Goal: Task Accomplishment & Management: Use online tool/utility

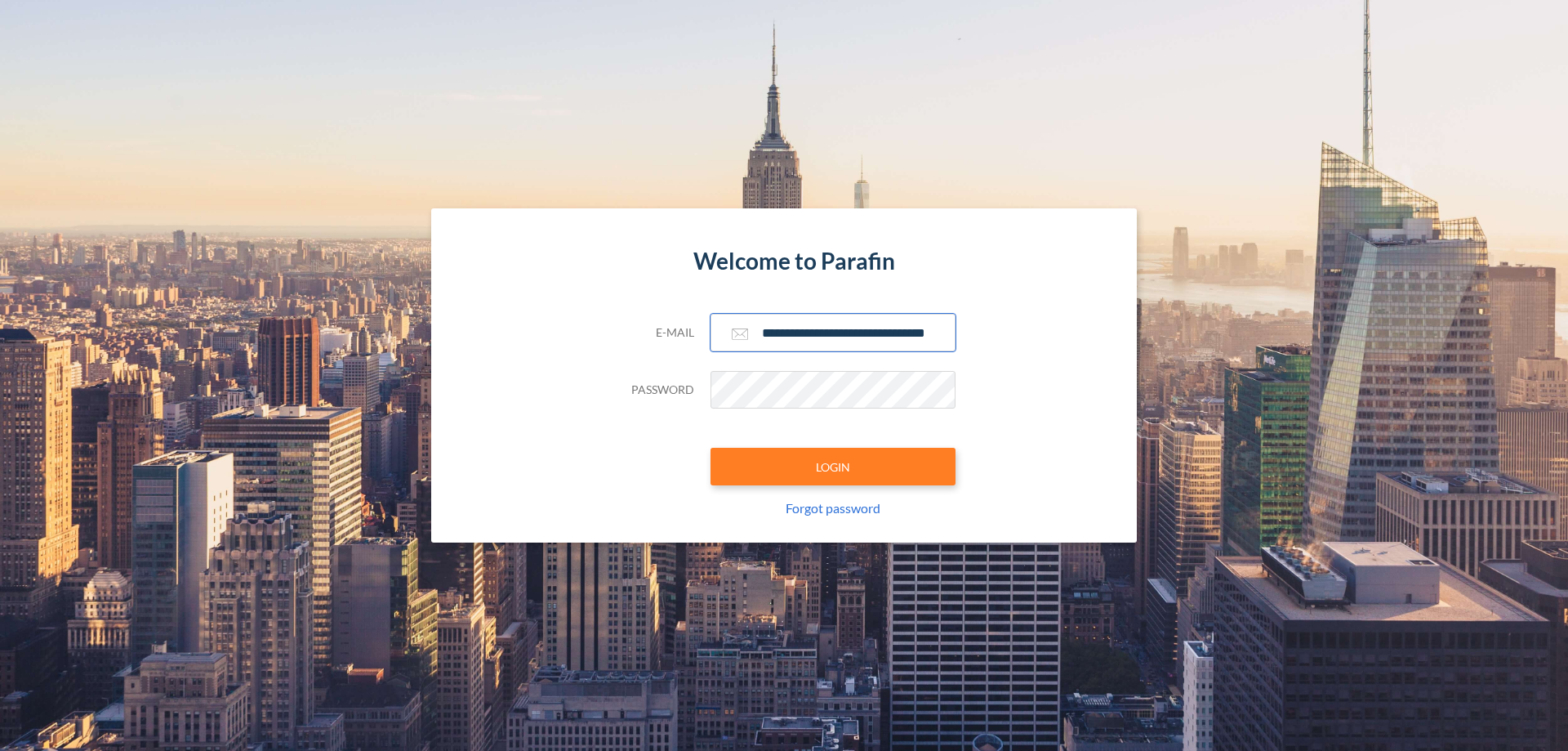
type input "**********"
click at [833, 466] on button "LOGIN" at bounding box center [832, 467] width 245 height 38
